Goal: Information Seeking & Learning: Learn about a topic

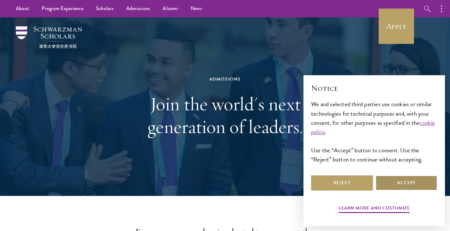
click at [411, 182] on button "Accept" at bounding box center [407, 182] width 62 height 15
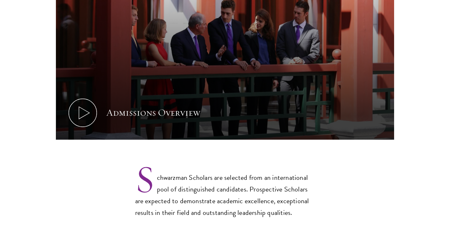
scroll to position [411, 0]
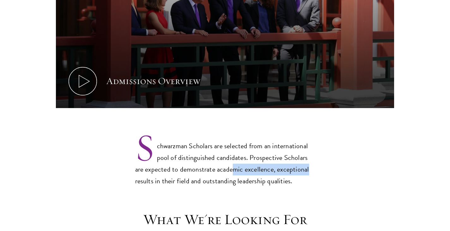
drag, startPoint x: 414, startPoint y: 161, endPoint x: 220, endPoint y: 153, distance: 194.0
click at [220, 153] on section "Admissions Overview Every year, a new class is selected to represent the world’…" at bounding box center [225, 1] width 450 height 372
click at [233, 155] on p "Schwarzman Scholars are selected from an international pool of distinguished ca…" at bounding box center [225, 158] width 180 height 57
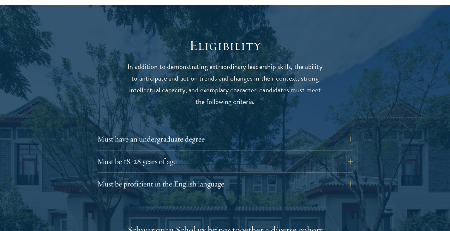
scroll to position [822, 0]
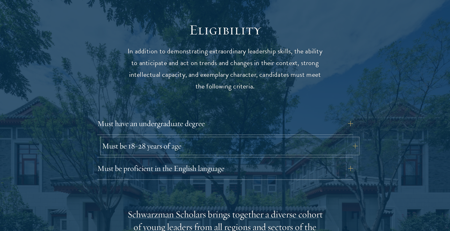
click at [351, 138] on button "Must be 18-28 years of age" at bounding box center [230, 145] width 256 height 15
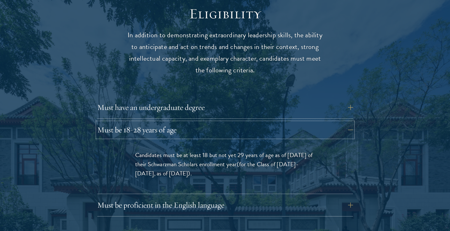
scroll to position [854, 0]
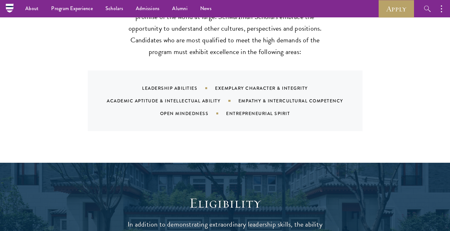
scroll to position [632, 0]
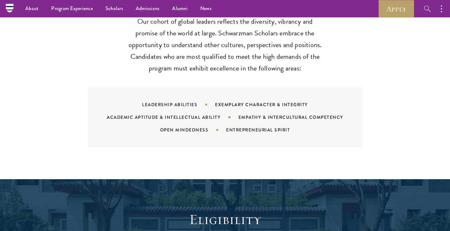
drag, startPoint x: 243, startPoint y: 144, endPoint x: 205, endPoint y: 116, distance: 46.8
click at [205, 127] on div "Open Mindedness" at bounding box center [193, 130] width 66 height 6
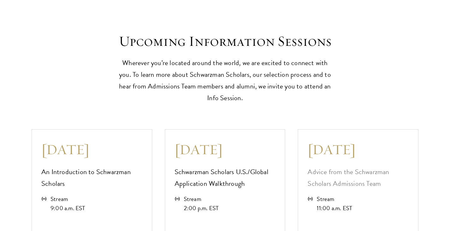
scroll to position [1675, 0]
